Goal: Navigation & Orientation: Find specific page/section

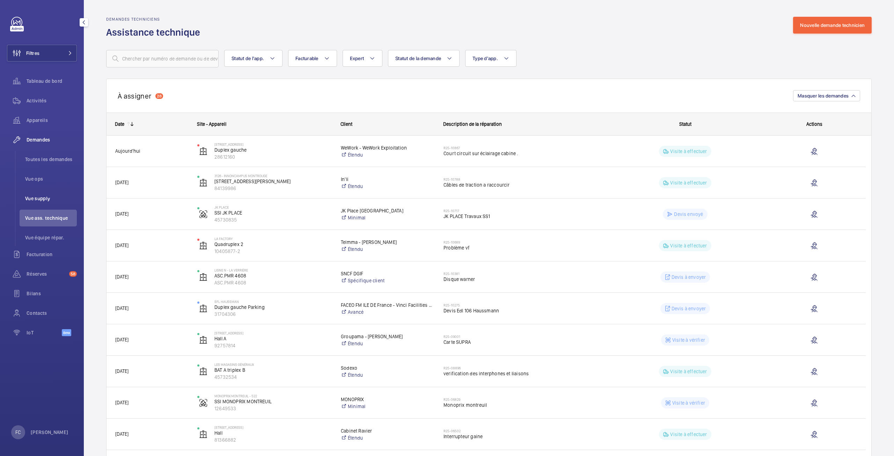
click at [41, 196] on span "Vue supply" at bounding box center [51, 198] width 52 height 7
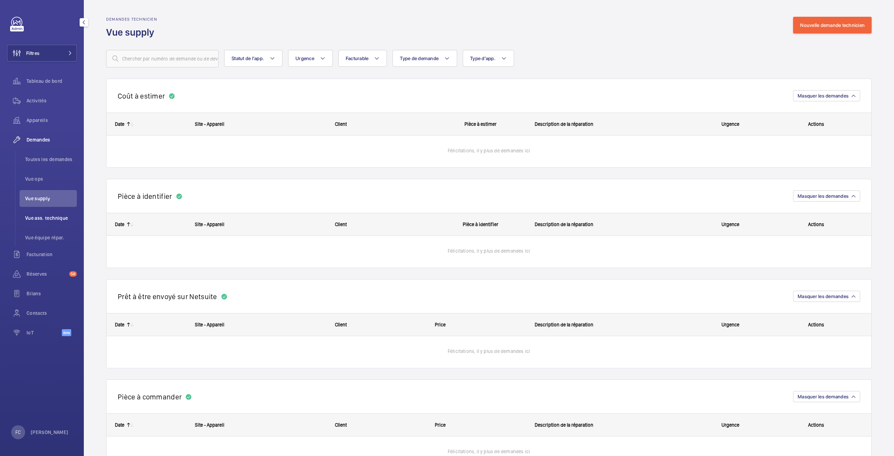
click at [33, 218] on span "Vue ass. technique" at bounding box center [51, 217] width 52 height 7
